Goal: Use online tool/utility: Utilize a website feature to perform a specific function

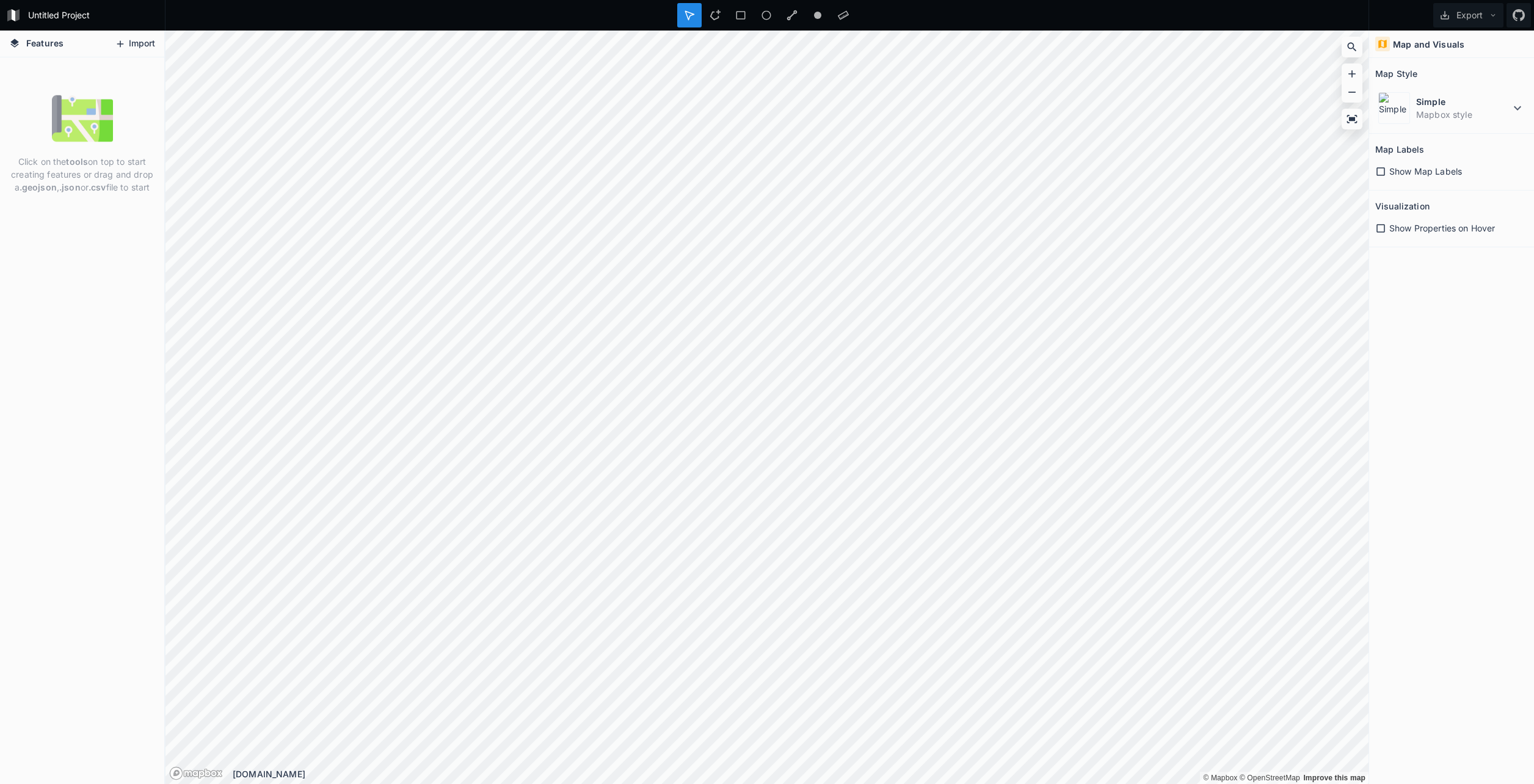
click at [140, 50] on button "Import" at bounding box center [135, 44] width 52 height 20
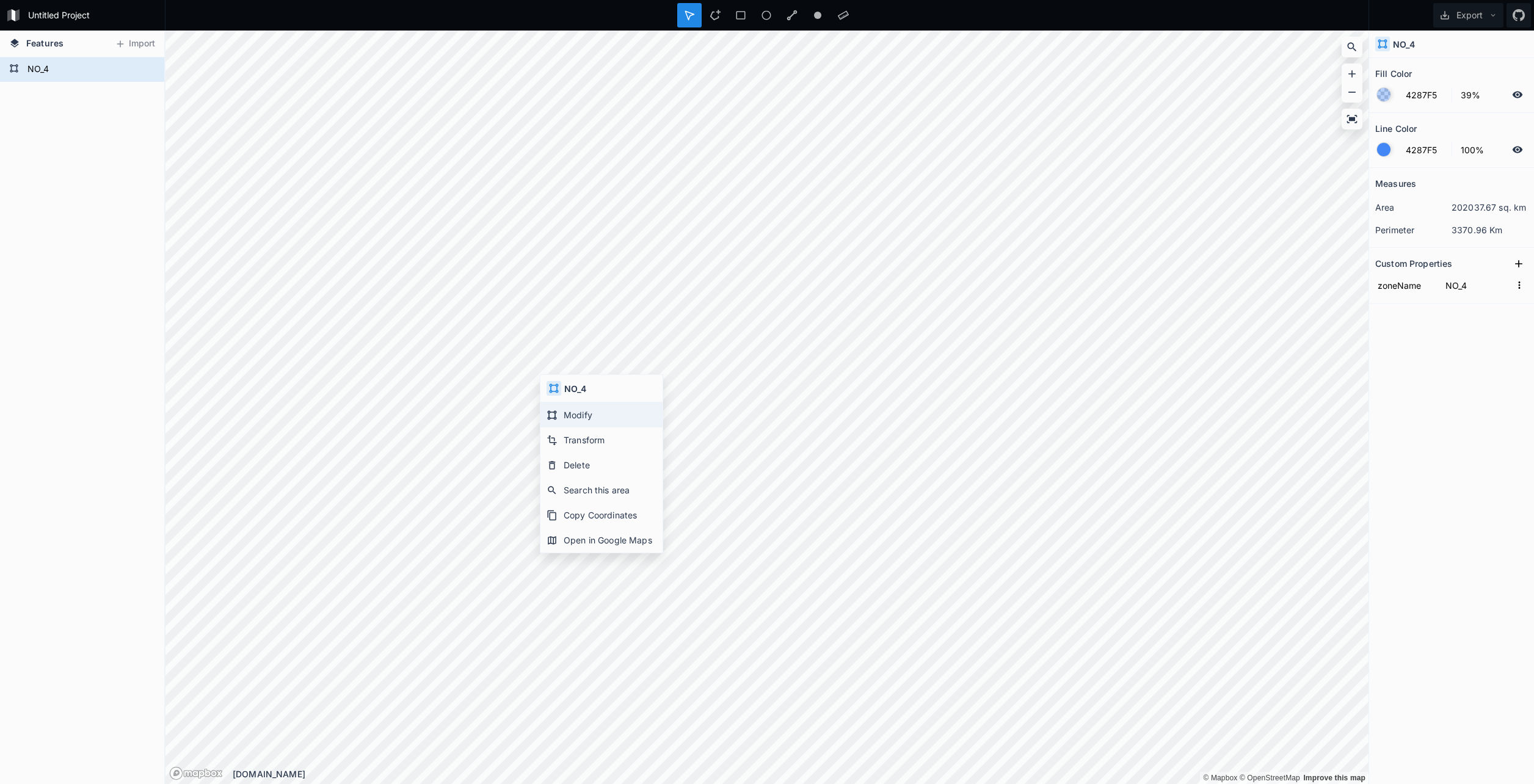
click at [577, 415] on div "Modify" at bounding box center [601, 414] width 122 height 25
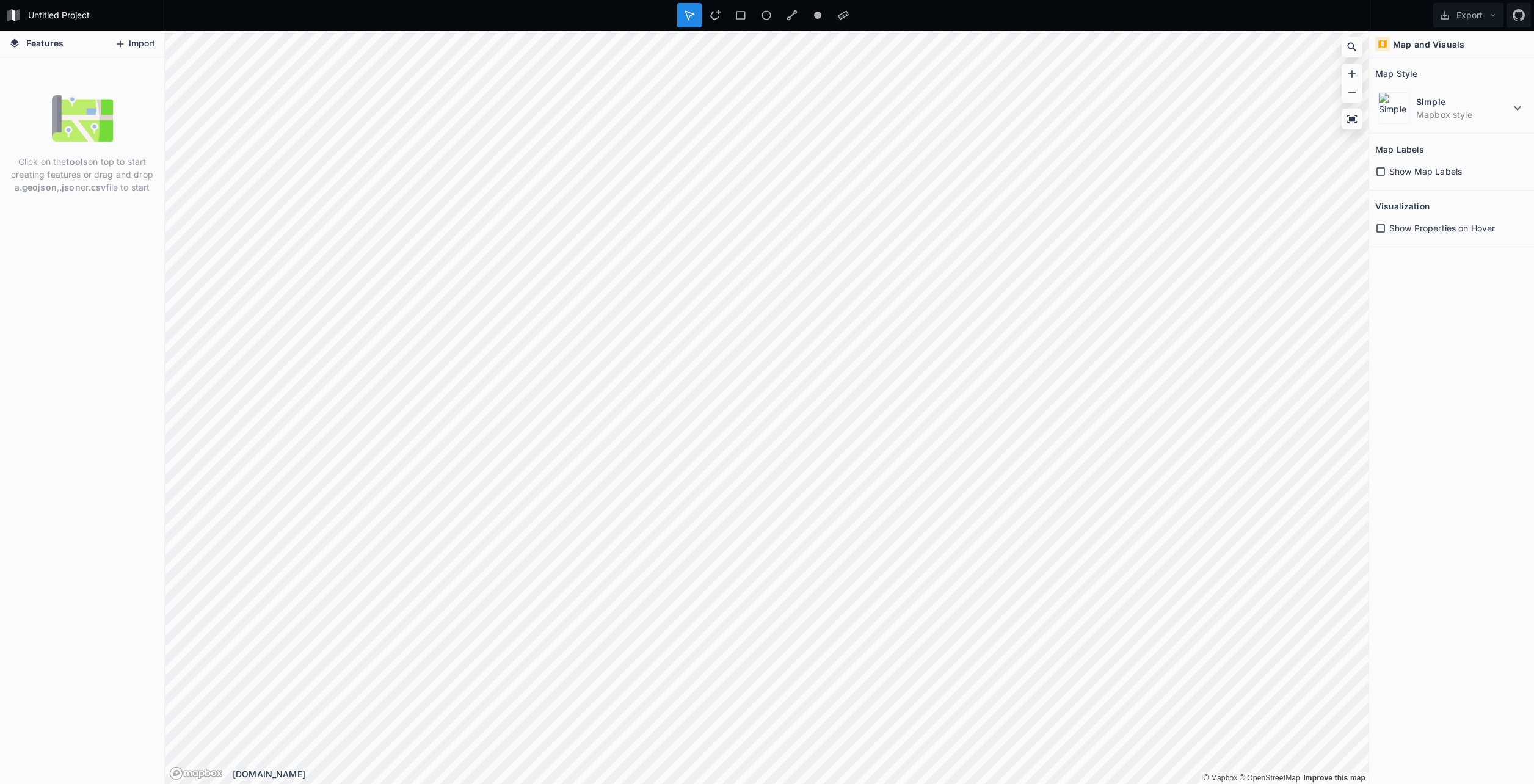
click at [137, 40] on button "Import" at bounding box center [135, 44] width 52 height 20
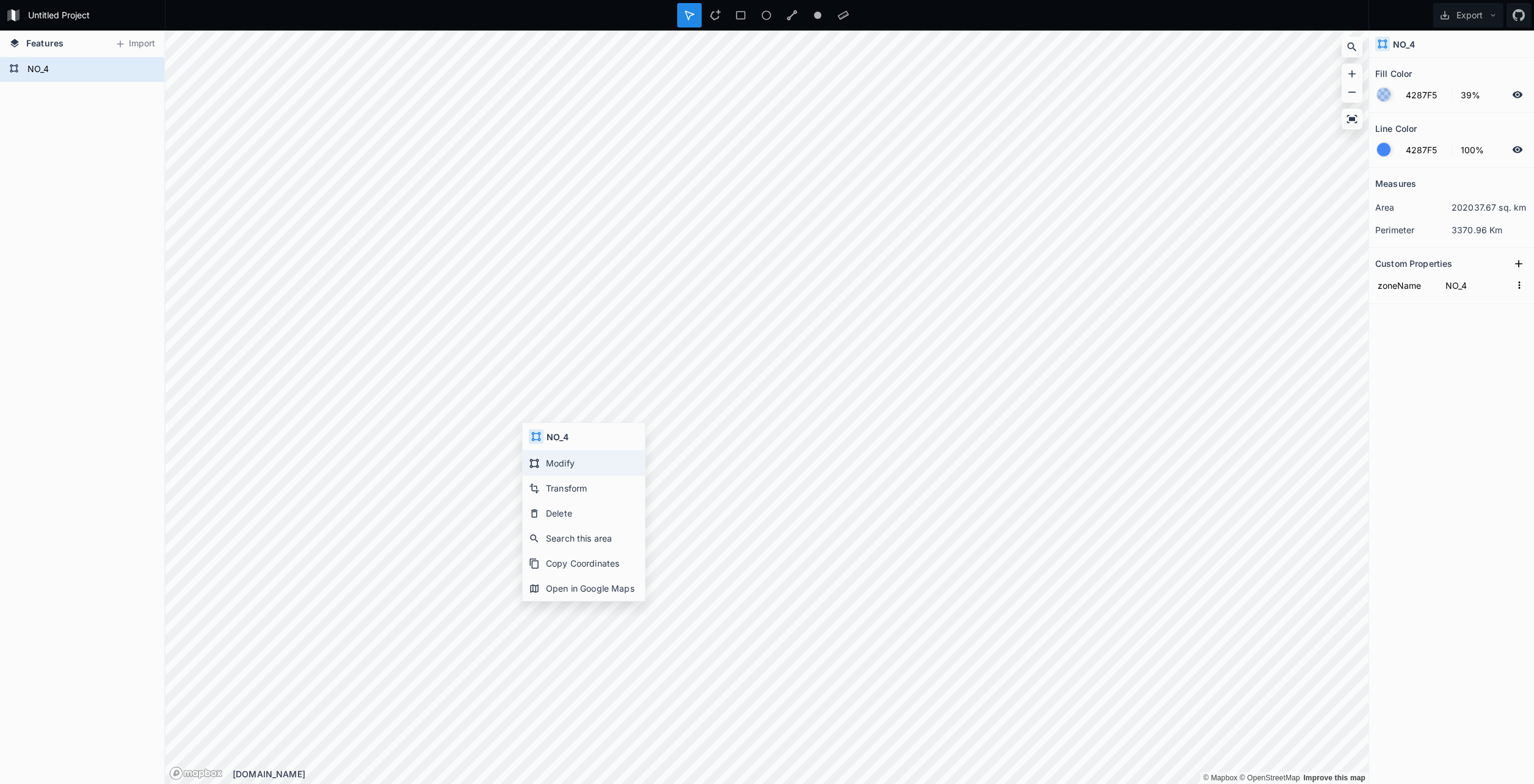
click at [591, 467] on div "Modify" at bounding box center [584, 462] width 122 height 25
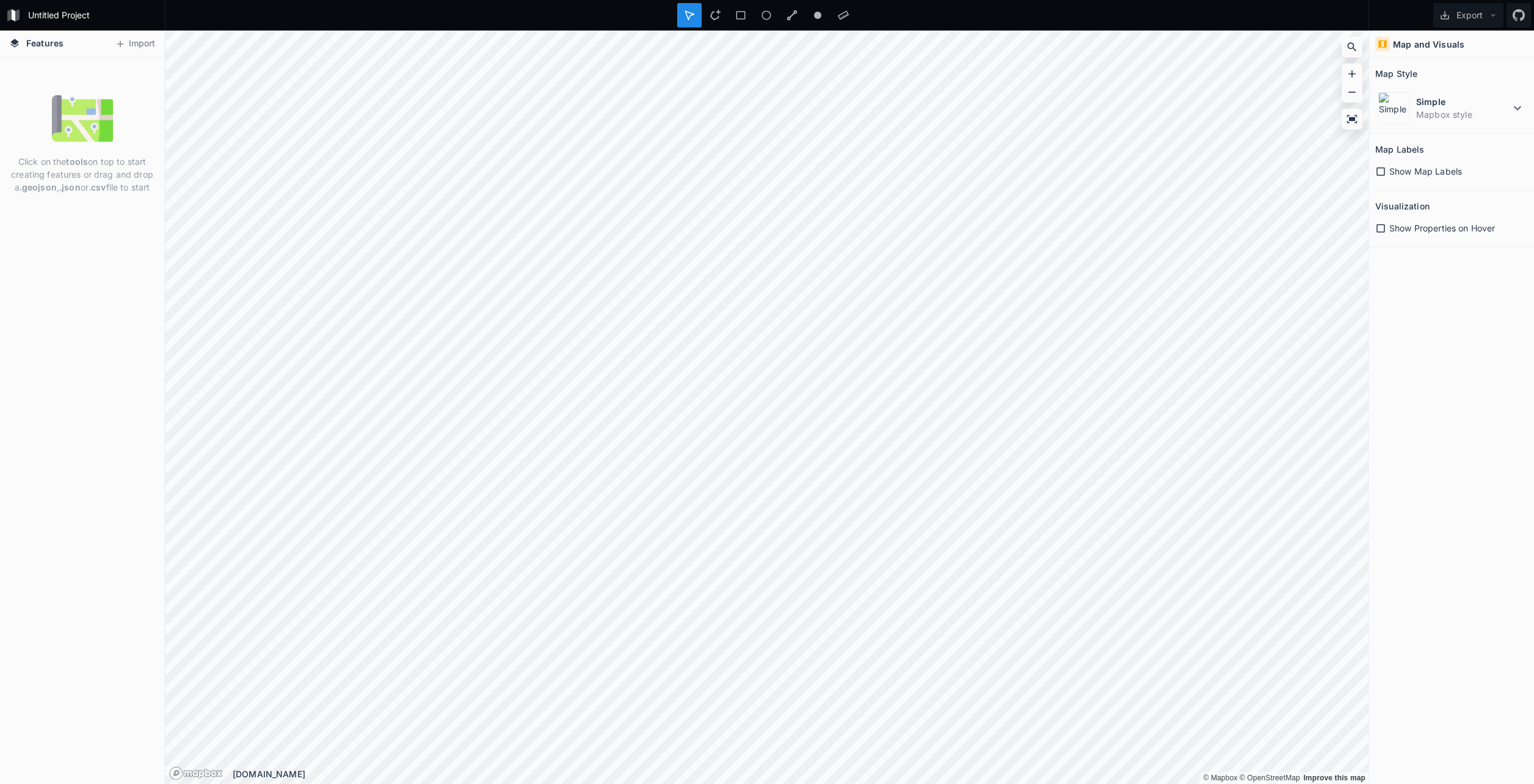
click at [89, 348] on div "Click on the tools on top to start creating features or drag and drop a .geojso…" at bounding box center [82, 421] width 164 height 727
